Goal: Information Seeking & Learning: Learn about a topic

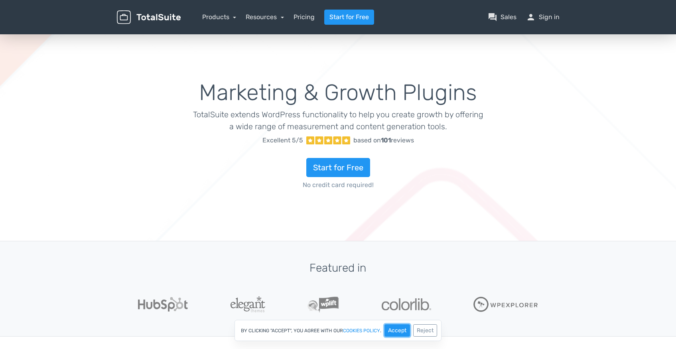
drag, startPoint x: 397, startPoint y: 331, endPoint x: 394, endPoint y: 280, distance: 51.1
click at [397, 331] on button "Accept" at bounding box center [397, 330] width 26 height 12
click at [229, 17] on link "Products" at bounding box center [219, 17] width 34 height 8
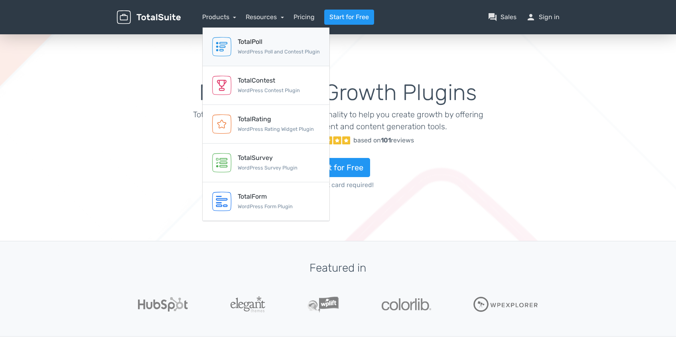
click at [244, 47] on div "TotalPoll WordPress Poll and Contest Plugin" at bounding box center [279, 46] width 82 height 19
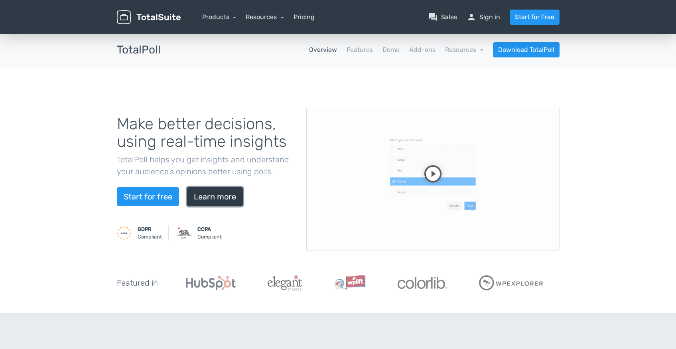
click at [212, 192] on link "Learn more" at bounding box center [215, 196] width 56 height 19
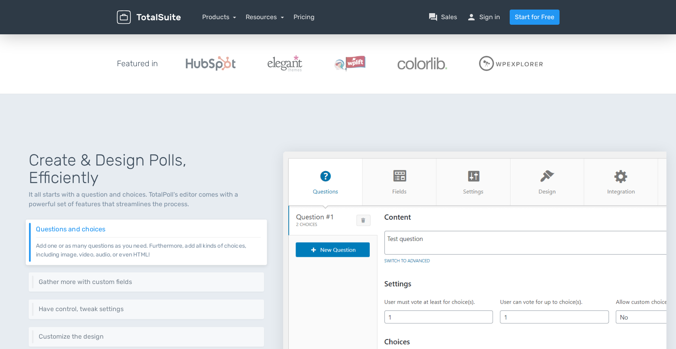
scroll to position [309, 0]
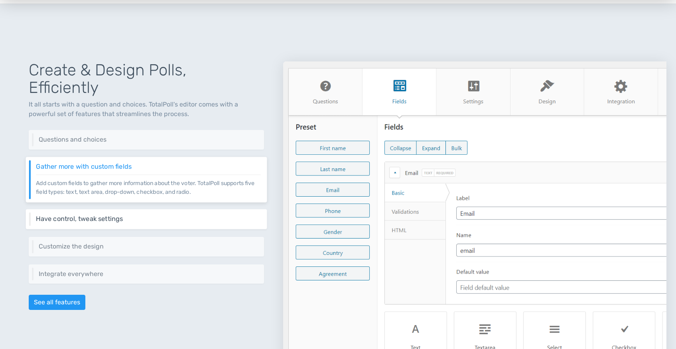
click at [114, 226] on div "Have control, tweak settings Control different aspects of your poll via a set o…" at bounding box center [146, 219] width 241 height 20
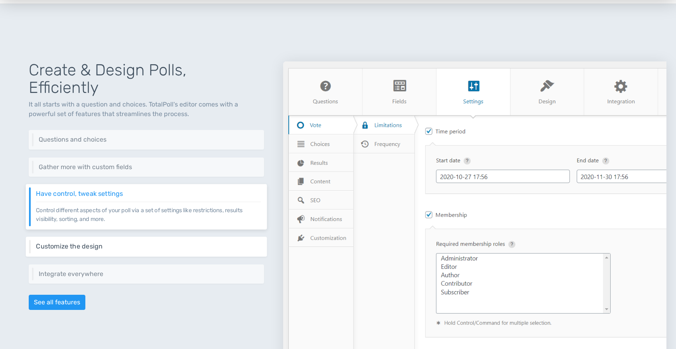
click at [115, 241] on div "Customize the design Change the layout of your poll, colors, interactions, and …" at bounding box center [146, 246] width 241 height 20
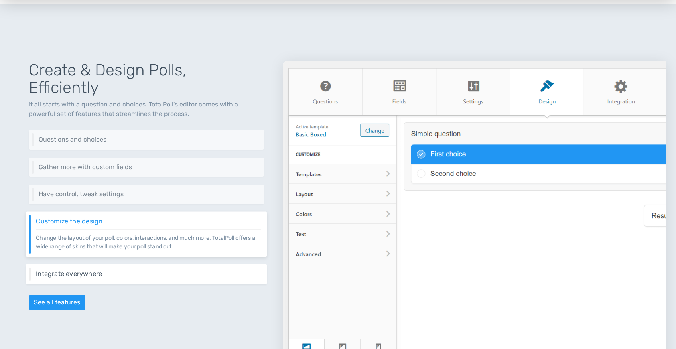
click at [111, 266] on div "Integrate everywhere Integrate your poll virtually everywhere on your website o…" at bounding box center [146, 274] width 241 height 20
click at [93, 219] on h6 "Customize the design" at bounding box center [148, 221] width 225 height 7
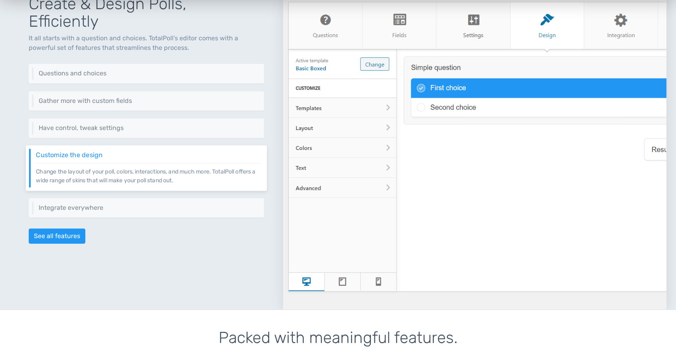
click at [492, 110] on img at bounding box center [474, 152] width 383 height 314
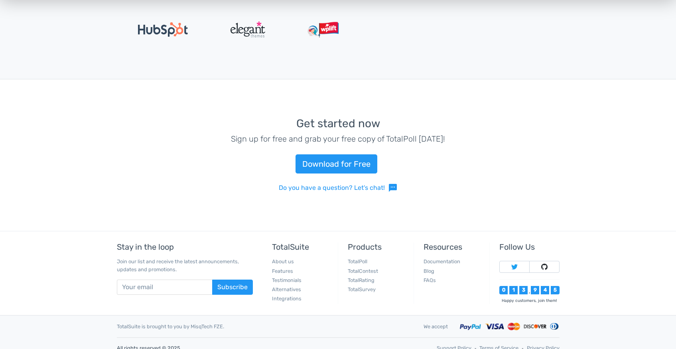
scroll to position [1804, 0]
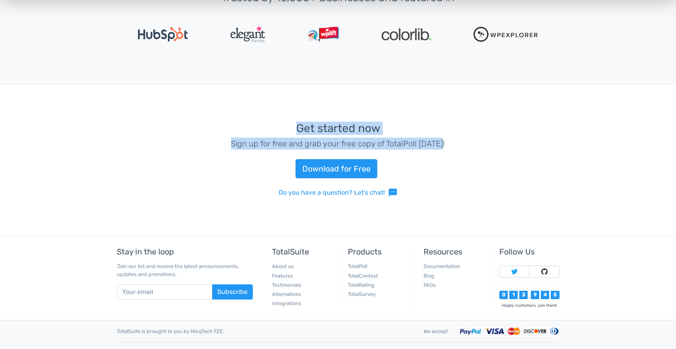
drag, startPoint x: 445, startPoint y: 145, endPoint x: 191, endPoint y: 112, distance: 256.5
click at [191, 112] on div "Get started now Sign up for free and grab your free copy of TotalPoll today! Do…" at bounding box center [338, 160] width 455 height 114
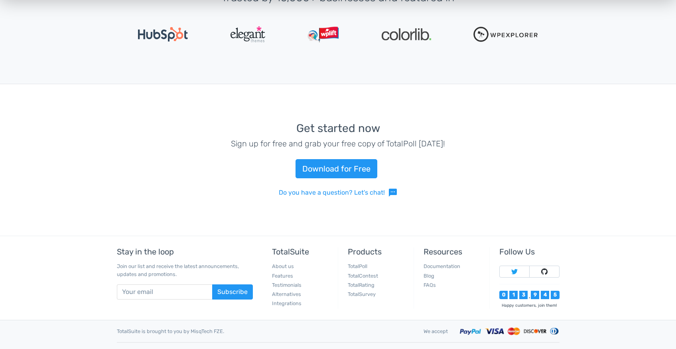
click at [277, 119] on div "Get started now Sign up for free and grab your free copy of TotalPoll today! Do…" at bounding box center [338, 160] width 455 height 114
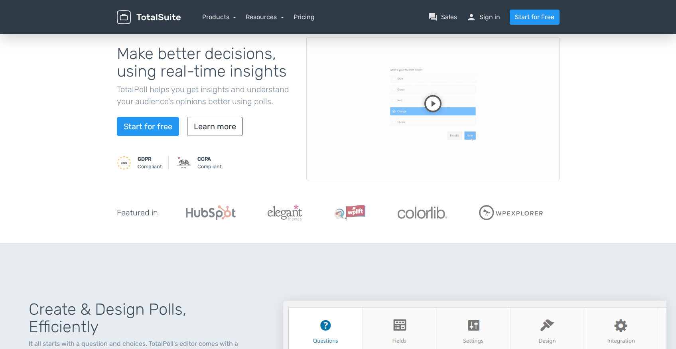
scroll to position [0, 0]
